Goal: Task Accomplishment & Management: Manage account settings

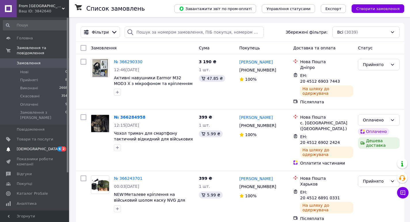
click at [39, 147] on span "[DEMOGRAPHIC_DATA]" at bounding box center [35, 149] width 37 height 5
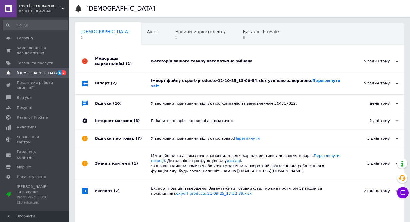
click at [200, 59] on div "Категорія вашого товару автоматично змінена" at bounding box center [246, 61] width 190 height 5
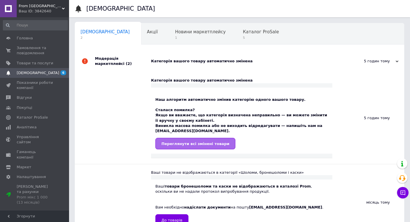
click at [203, 142] on span "Переглянути всі змінені товари" at bounding box center [195, 144] width 68 height 4
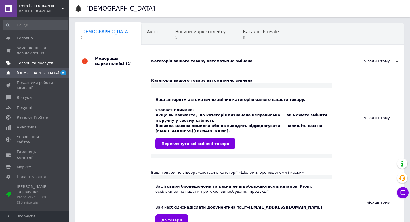
click at [24, 63] on span "Товари та послуги" at bounding box center [35, 63] width 37 height 5
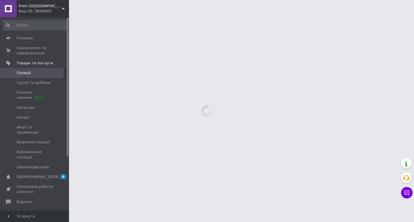
click at [26, 75] on span "Позиції" at bounding box center [24, 72] width 14 height 5
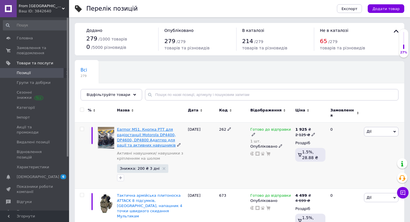
click at [150, 128] on span "Earmor M51. Кнопка РТТ для радіостанції Motorola DP4400, DP4600, DP4800 Адаптер…" at bounding box center [146, 137] width 59 height 20
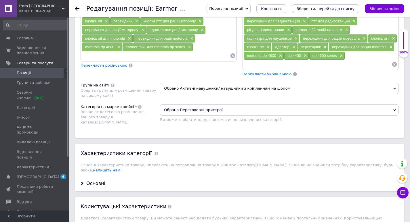
scroll to position [537, 0]
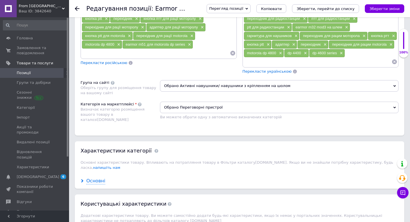
click at [94, 178] on div "Основні" at bounding box center [95, 181] width 19 height 7
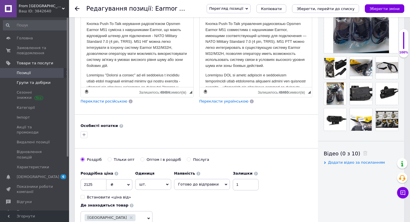
scroll to position [0, 0]
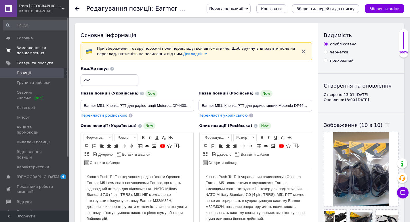
click at [33, 50] on span "Замовлення та повідомлення" at bounding box center [35, 50] width 37 height 10
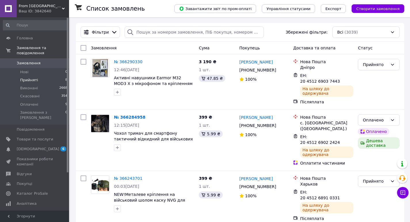
click at [31, 78] on span "Прийняті" at bounding box center [29, 80] width 18 height 5
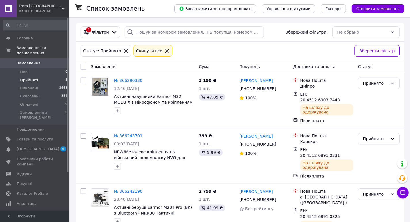
click at [39, 61] on span "Замовлення" at bounding box center [35, 63] width 37 height 5
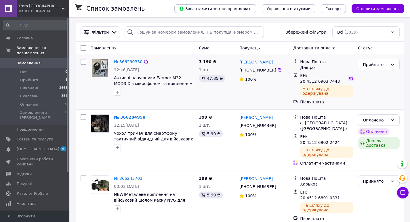
click at [348, 76] on icon at bounding box center [350, 78] width 5 height 5
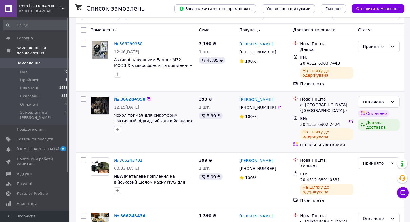
scroll to position [38, 0]
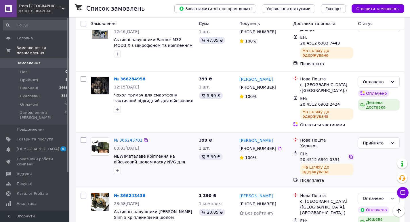
click at [348, 155] on icon at bounding box center [350, 157] width 5 height 5
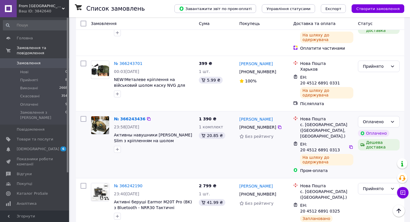
scroll to position [153, 0]
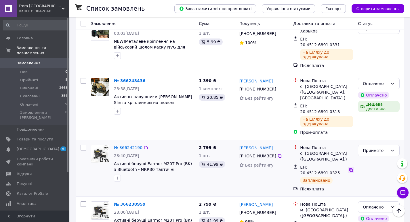
click at [348, 168] on icon at bounding box center [350, 170] width 5 height 5
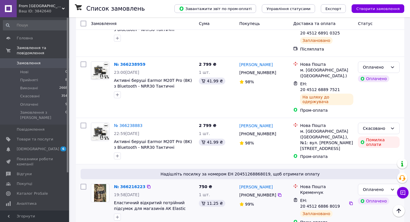
scroll to position [307, 0]
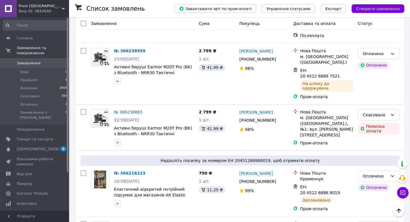
click at [32, 4] on span "From [GEOGRAPHIC_DATA]" at bounding box center [40, 5] width 43 height 5
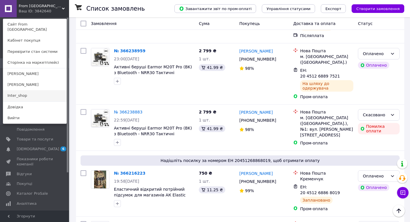
click at [21, 91] on link "Inter_shop" at bounding box center [34, 95] width 63 height 11
